Goal: Check status: Check status

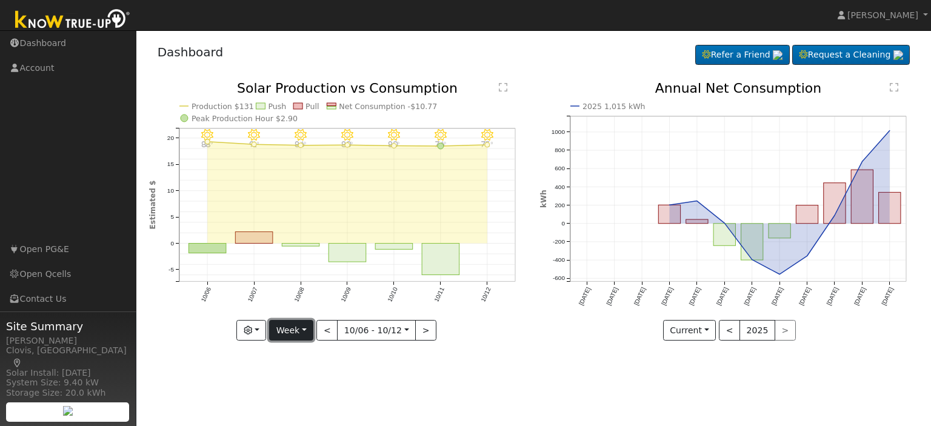
click at [310, 334] on button "Week" at bounding box center [291, 330] width 44 height 21
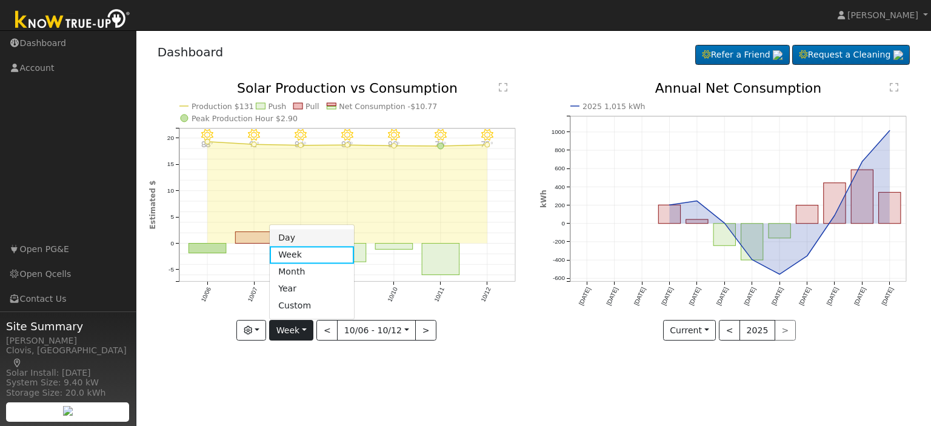
click at [310, 241] on link "Day" at bounding box center [312, 238] width 84 height 17
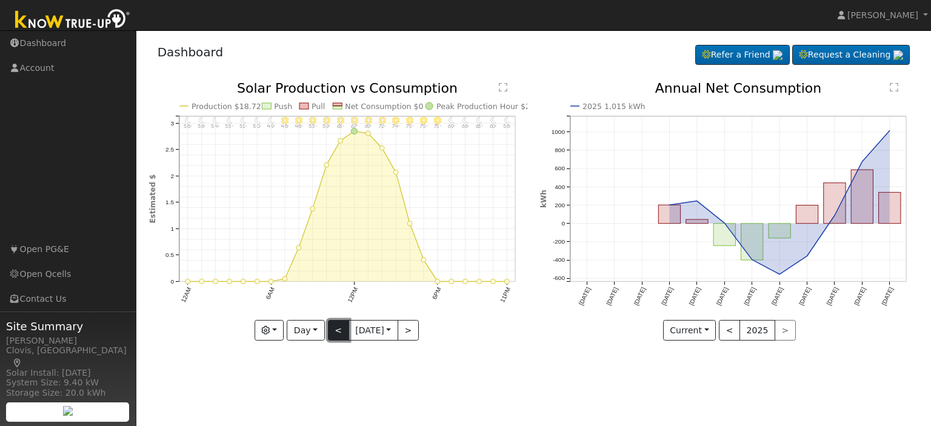
click at [330, 330] on button "<" at bounding box center [338, 330] width 21 height 21
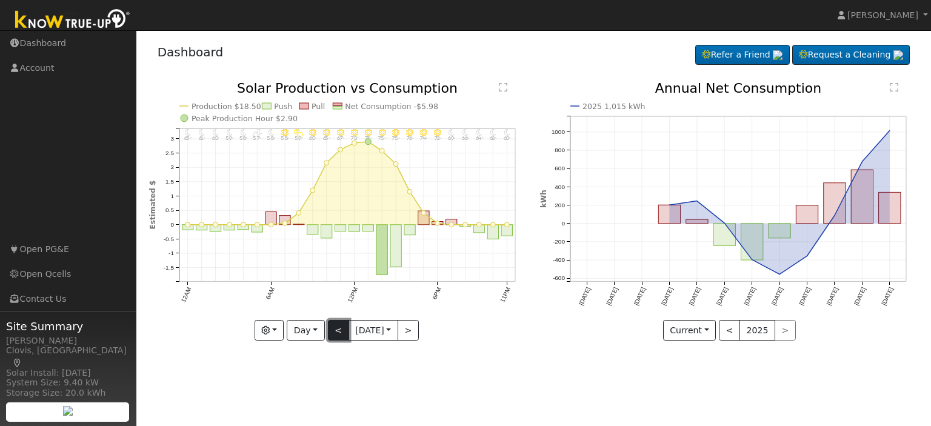
click at [330, 330] on button "<" at bounding box center [338, 330] width 21 height 21
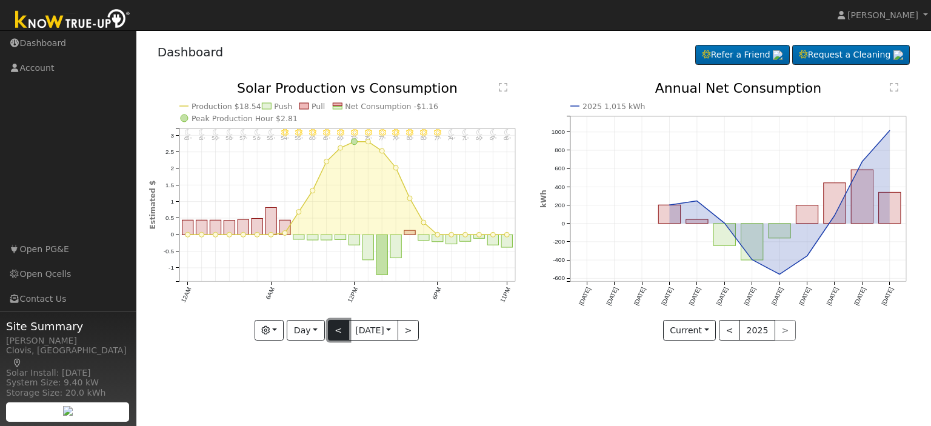
click at [330, 330] on button "<" at bounding box center [338, 330] width 21 height 21
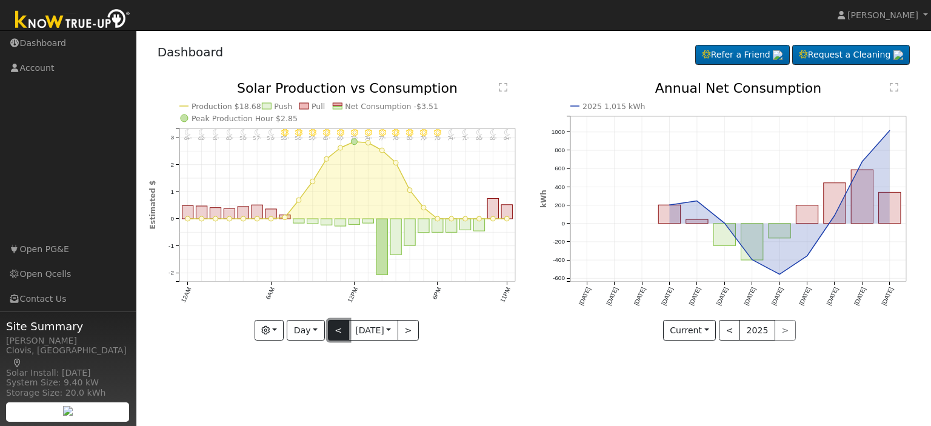
click at [330, 330] on button "<" at bounding box center [338, 330] width 21 height 21
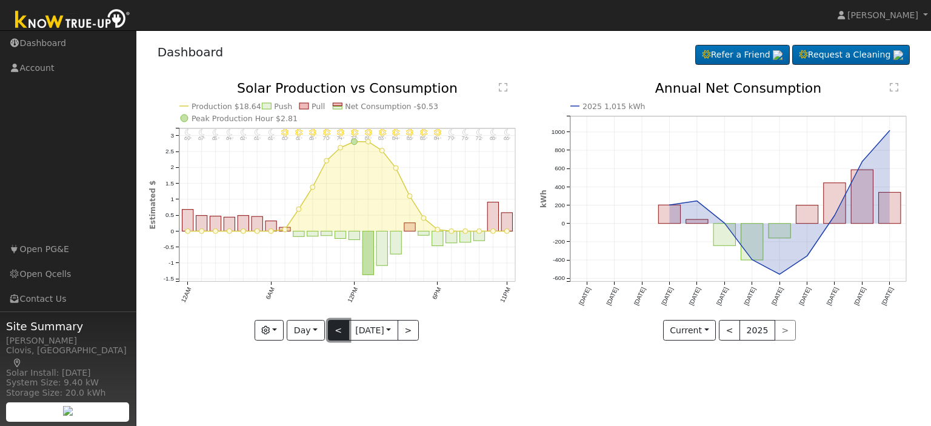
click at [330, 330] on button "<" at bounding box center [338, 330] width 21 height 21
type input "[DATE]"
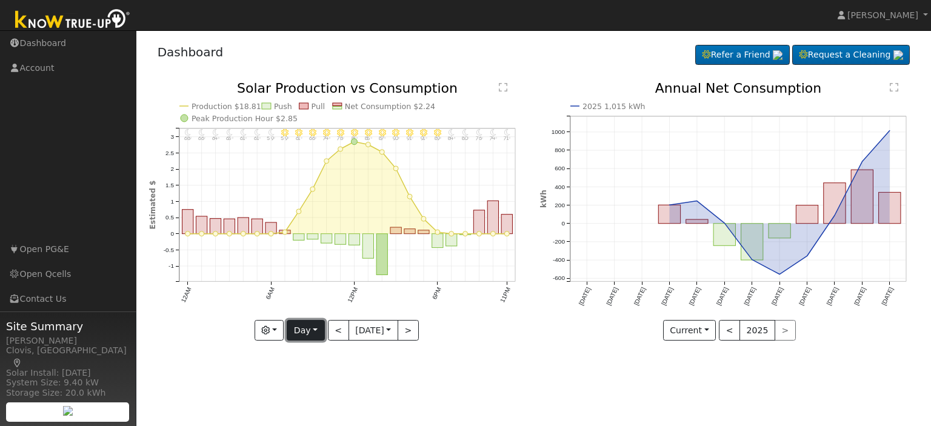
click at [308, 335] on button "Day" at bounding box center [306, 330] width 38 height 21
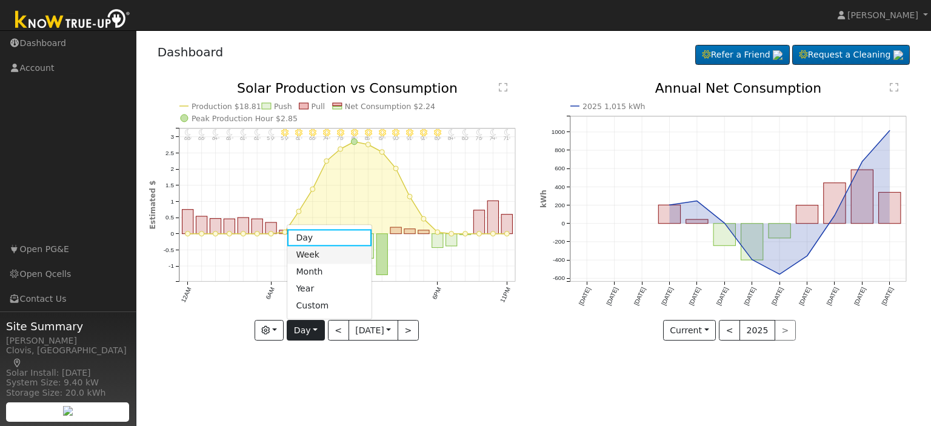
click at [304, 252] on link "Week" at bounding box center [329, 255] width 84 height 17
